Goal: Navigation & Orientation: Find specific page/section

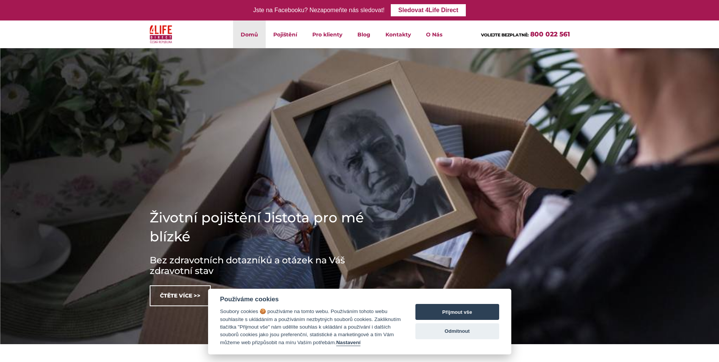
scroll to position [38, 0]
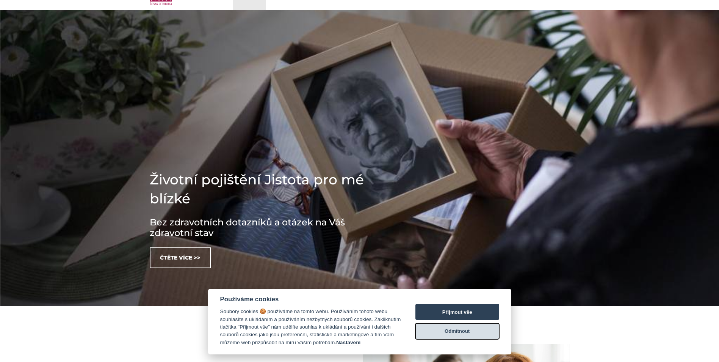
click at [462, 332] on button "Odmítnout" at bounding box center [458, 331] width 84 height 16
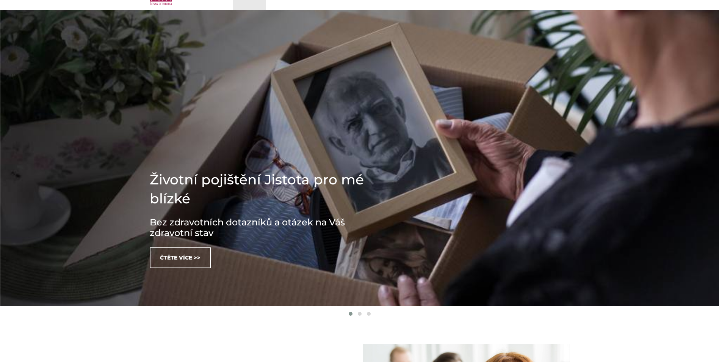
scroll to position [0, 0]
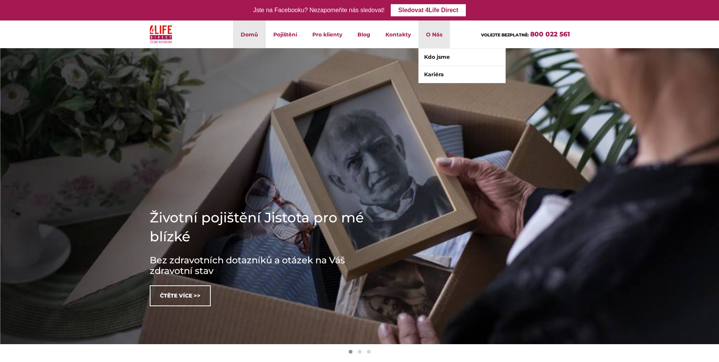
click at [444, 39] on li "O Nás Kdo jsme Kariéra" at bounding box center [434, 34] width 31 height 28
click at [445, 57] on link "Kdo jsme" at bounding box center [462, 57] width 87 height 17
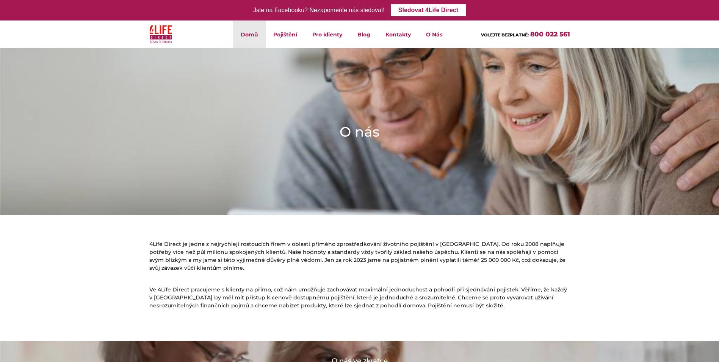
click at [237, 38] on link "Domů" at bounding box center [249, 34] width 33 height 28
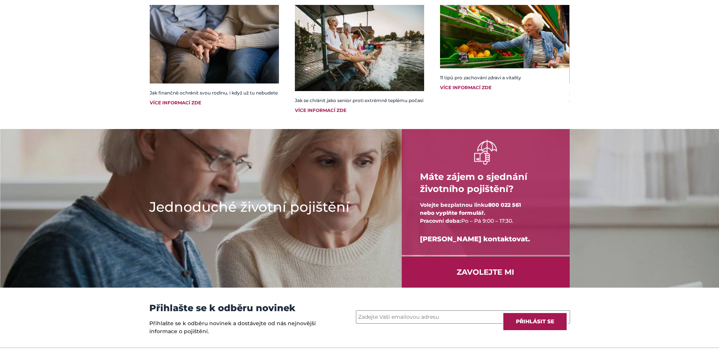
scroll to position [979, 0]
